Goal: Task Accomplishment & Management: Use online tool/utility

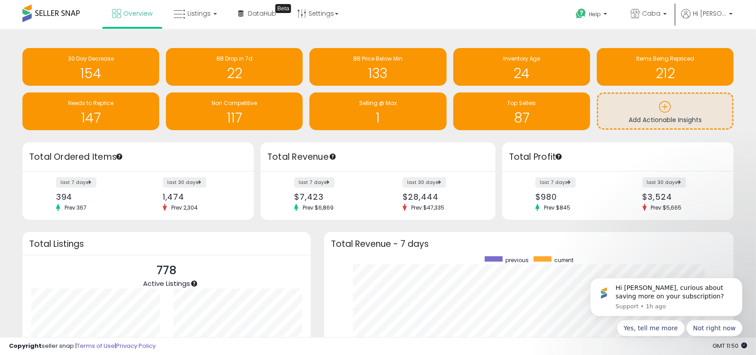
click at [262, 141] on div "Retrieving insights data.. 30 Day Decrease 154 BB Drop in 7d 22 BB Price Below …" at bounding box center [378, 90] width 724 height 104
click at [713, 299] on div "Hi Katherine, curious about saving more on your subscription?" at bounding box center [675, 291] width 120 height 17
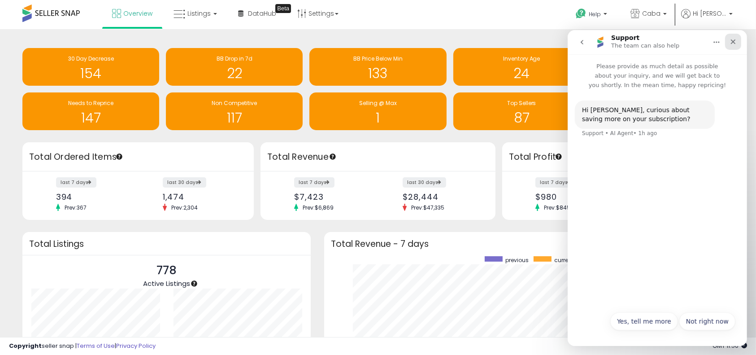
click at [734, 44] on icon "Close" at bounding box center [732, 41] width 7 height 7
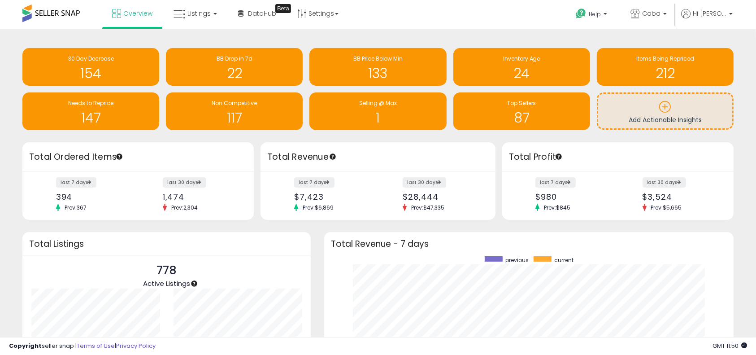
click at [450, 17] on div "Overview Listings DataHub Beta" at bounding box center [242, 19] width 499 height 38
click at [86, 113] on h1 "147" at bounding box center [91, 117] width 128 height 15
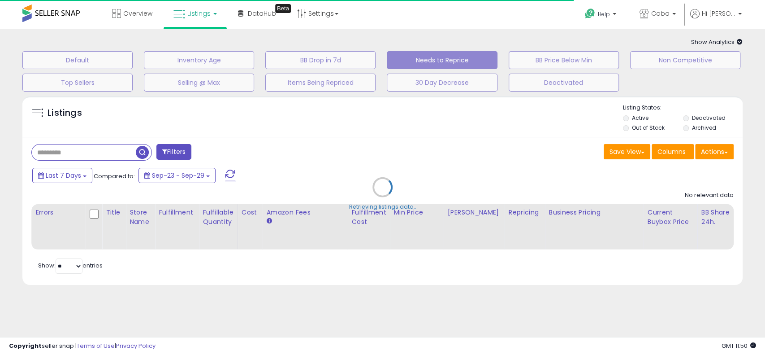
click at [473, 141] on div "Retrieving listings data.." at bounding box center [383, 193] width 734 height 204
